Goal: Information Seeking & Learning: Understand process/instructions

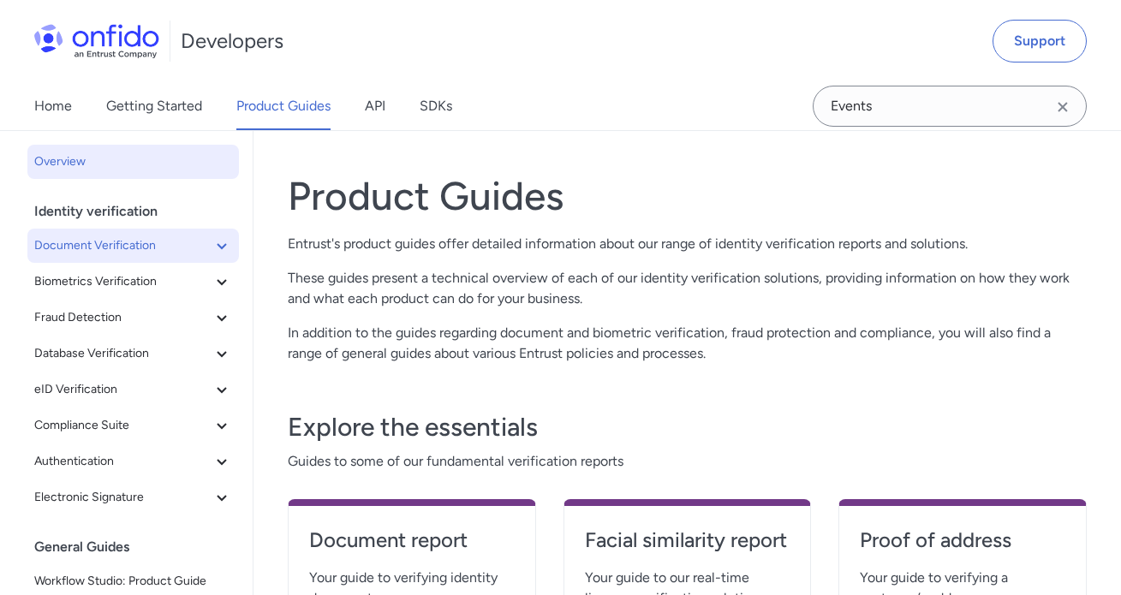
click at [135, 239] on span "Document Verification" at bounding box center [122, 246] width 177 height 21
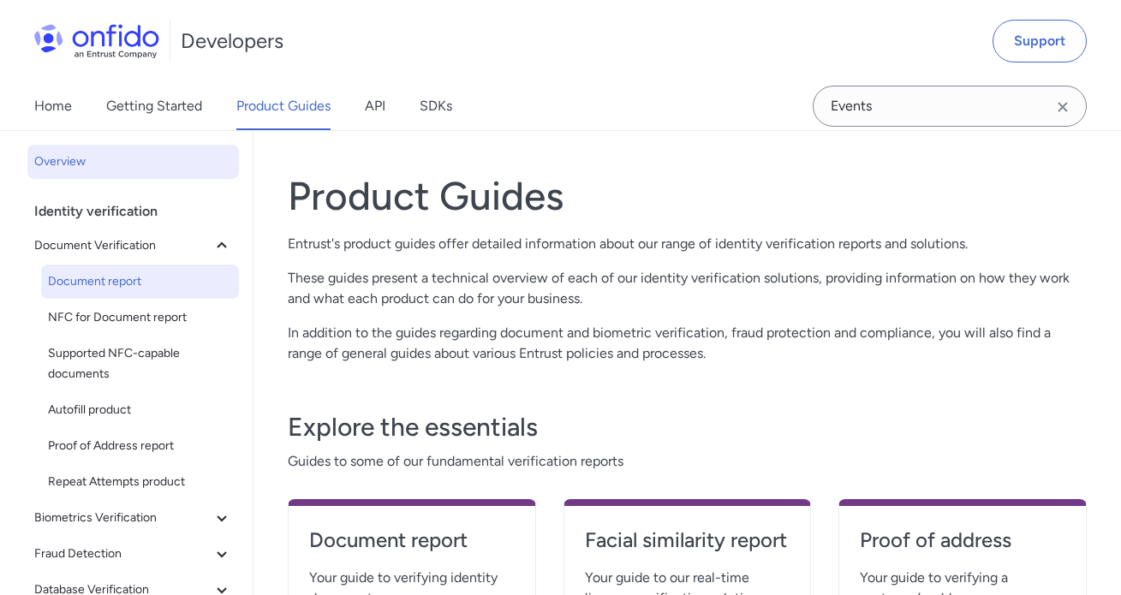
click at [116, 278] on span "Document report" at bounding box center [140, 282] width 184 height 21
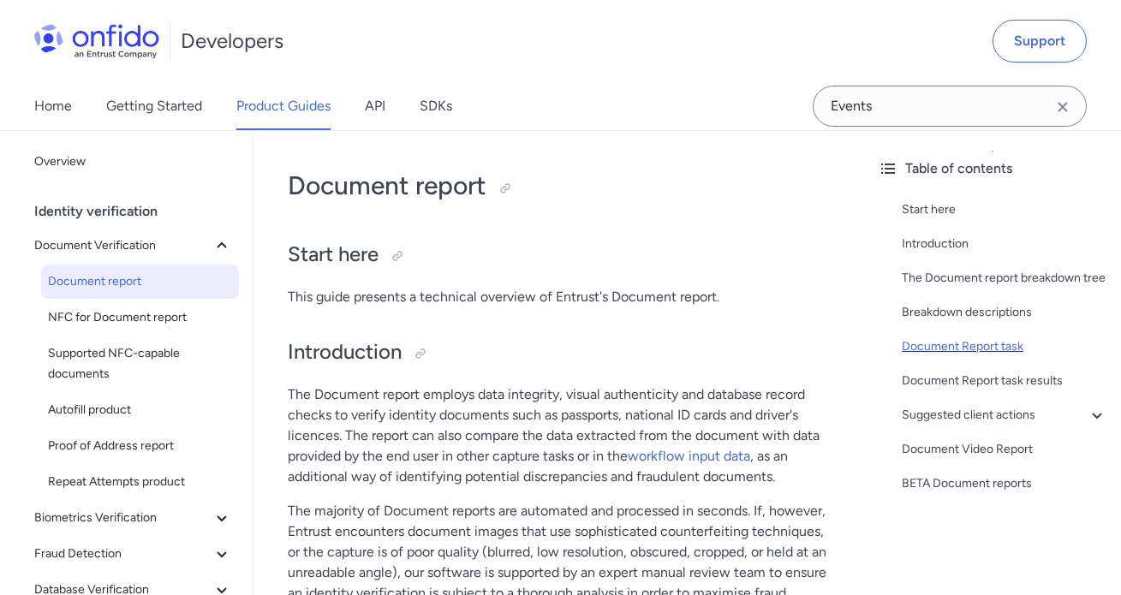
click at [980, 349] on div "Document Report task" at bounding box center [1005, 347] width 206 height 21
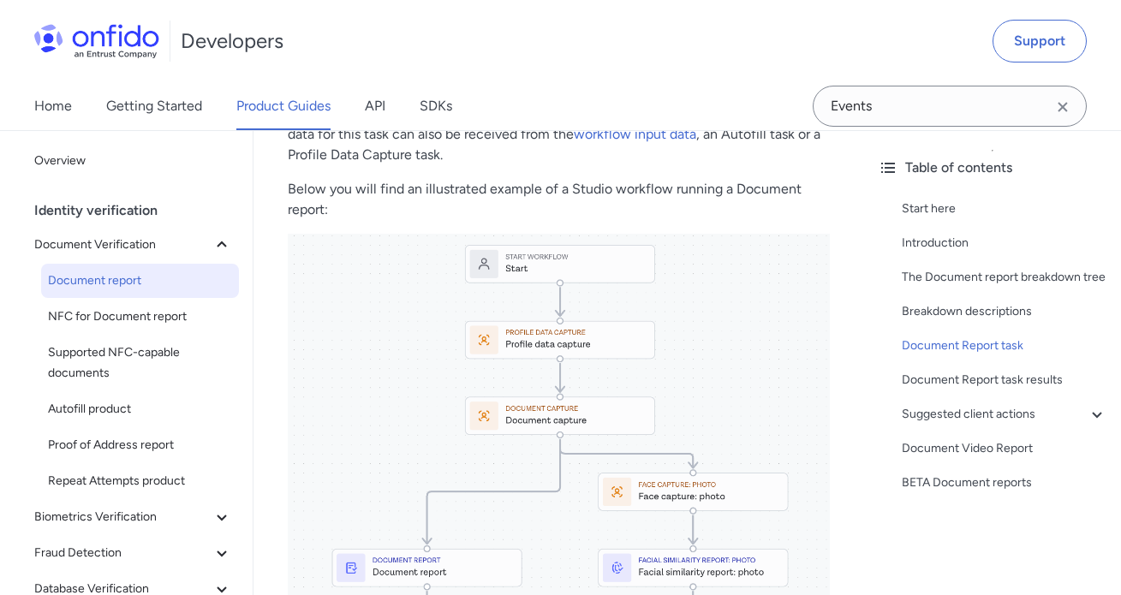
scroll to position [7836, 0]
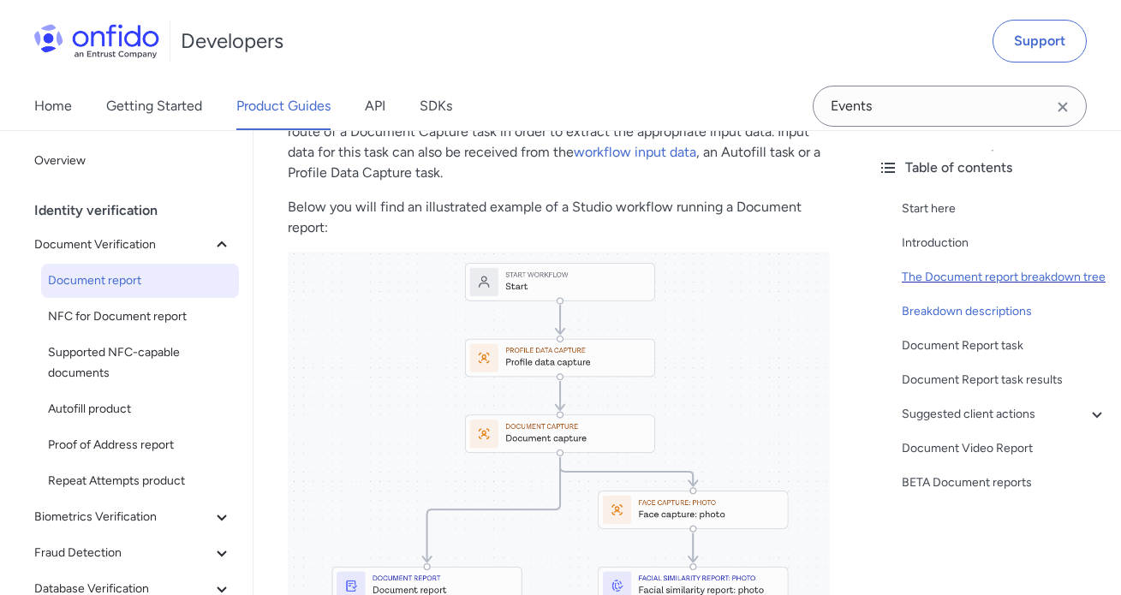
click at [1000, 276] on div "The Document report breakdown tree" at bounding box center [1005, 277] width 206 height 21
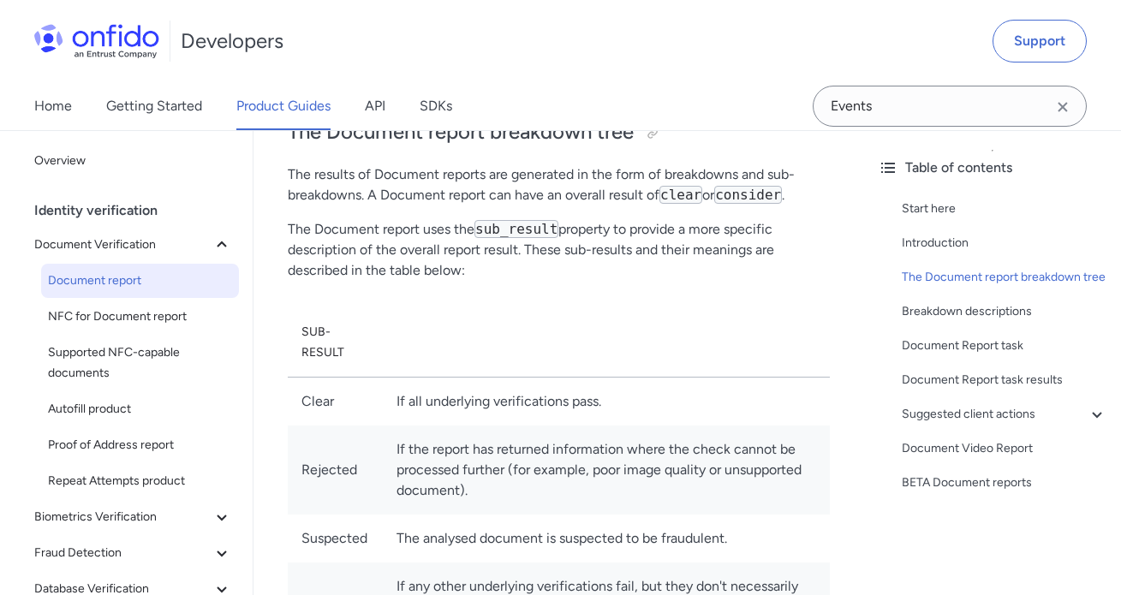
scroll to position [735, 0]
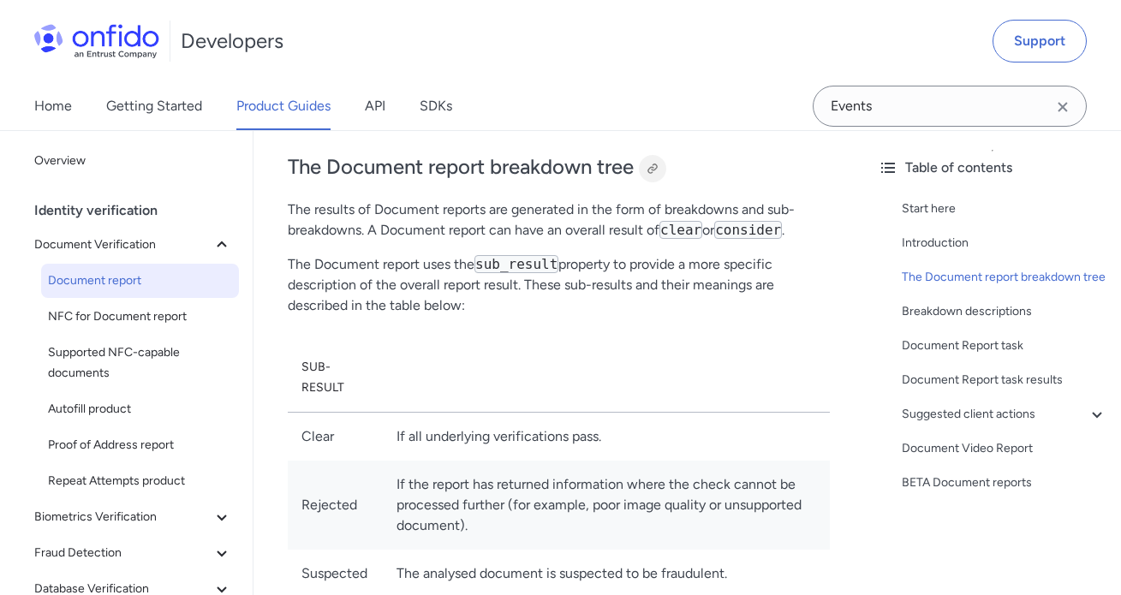
click at [653, 168] on div at bounding box center [653, 169] width 14 height 14
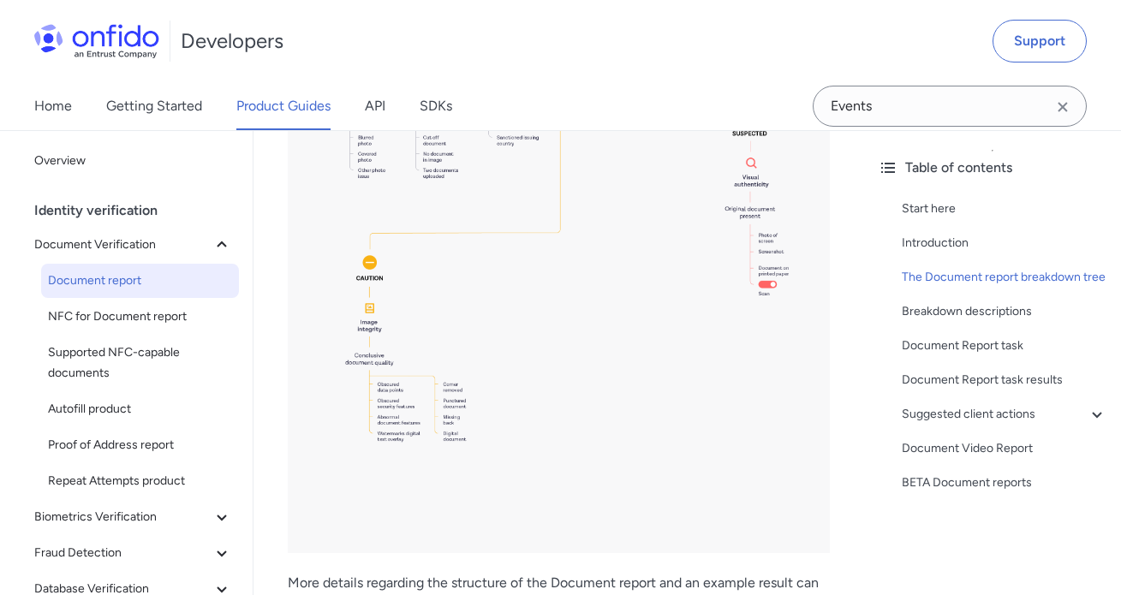
scroll to position [2884, 0]
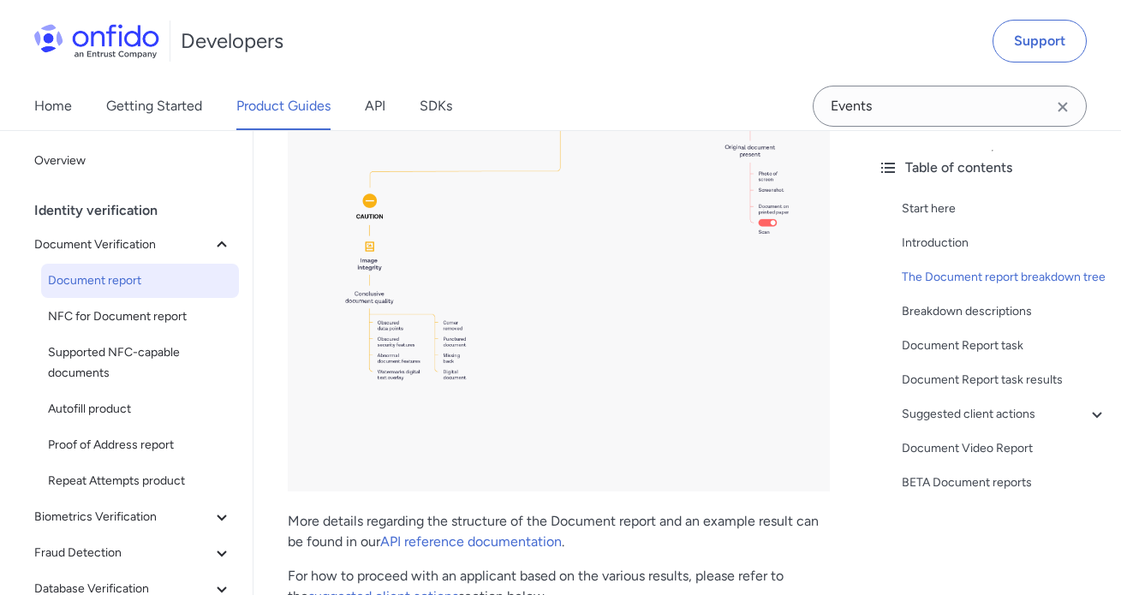
click at [511, 73] on div "Developers Support" at bounding box center [560, 41] width 1121 height 82
